Goal: Task Accomplishment & Management: Use online tool/utility

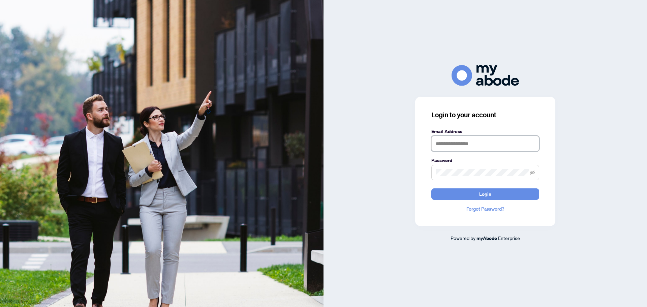
click at [464, 143] on input "text" at bounding box center [485, 143] width 108 height 15
type input "**********"
click at [484, 194] on span "Login" at bounding box center [485, 194] width 12 height 11
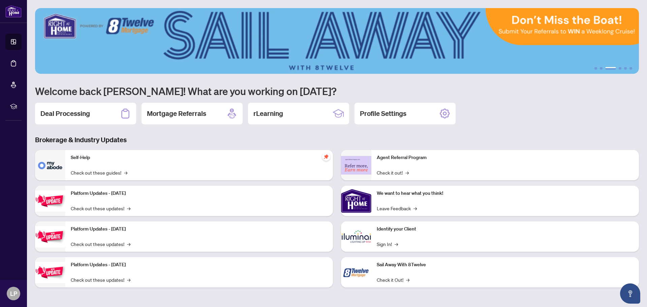
click at [55, 201] on img at bounding box center [50, 200] width 30 height 21
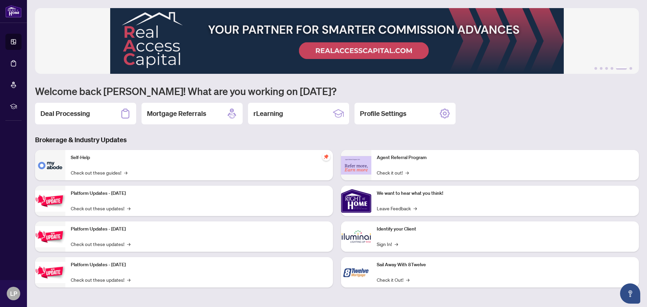
click at [45, 199] on img at bounding box center [50, 200] width 30 height 21
click at [42, 198] on img at bounding box center [50, 200] width 30 height 21
click at [274, 111] on h2 "rLearning" at bounding box center [268, 113] width 30 height 9
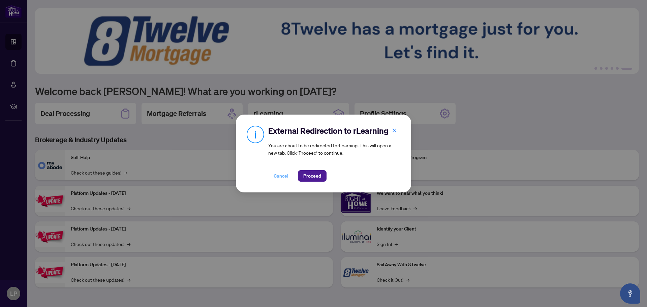
click at [280, 176] on span "Cancel" at bounding box center [280, 175] width 15 height 11
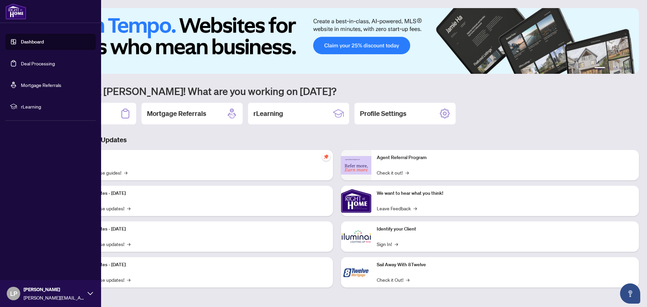
click at [28, 41] on link "Dashboard" at bounding box center [32, 42] width 23 height 6
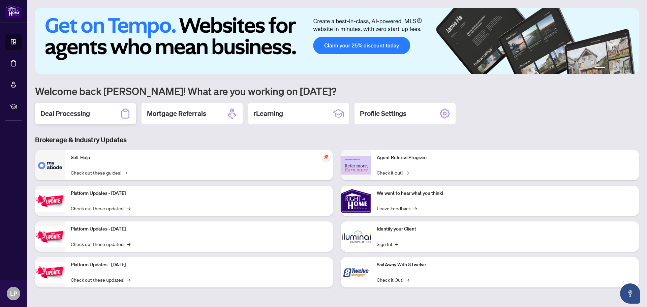
click at [66, 112] on h2 "Deal Processing" at bounding box center [65, 113] width 50 height 9
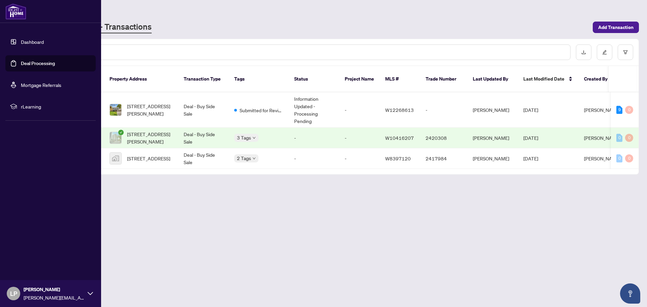
click at [16, 9] on img at bounding box center [15, 11] width 21 height 16
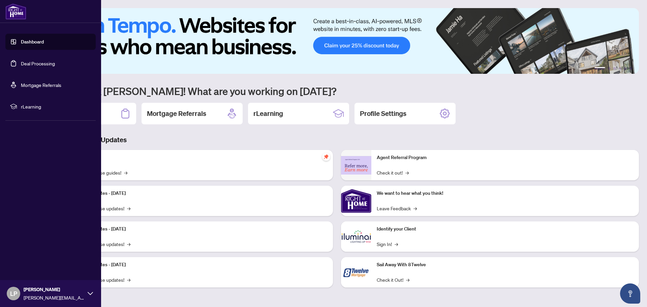
click at [16, 9] on img at bounding box center [15, 11] width 21 height 16
